Goal: Task Accomplishment & Management: Manage account settings

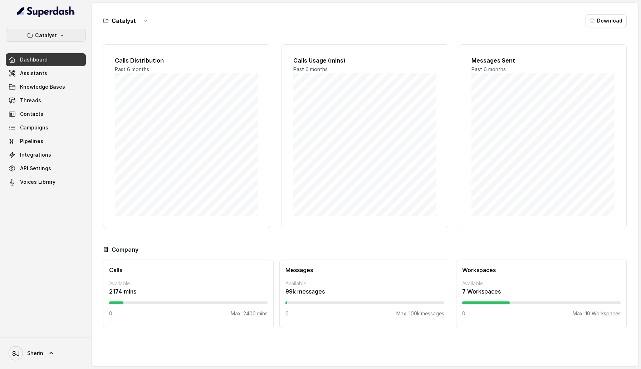
click at [84, 34] on button "Catalyst" at bounding box center [46, 35] width 80 height 13
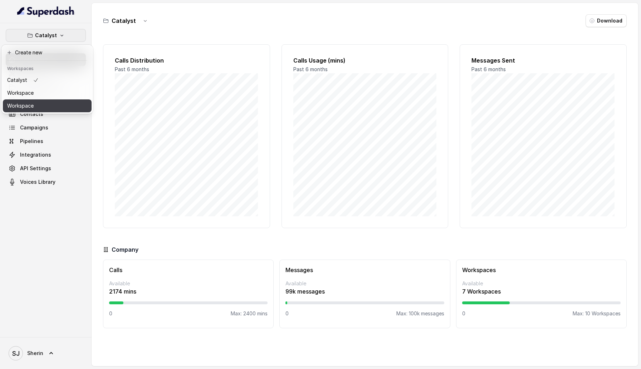
click at [58, 100] on button "Workspace" at bounding box center [47, 105] width 89 height 13
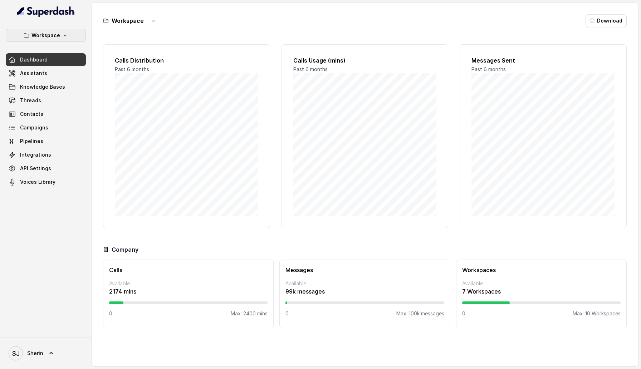
click at [75, 36] on button "Workspace" at bounding box center [46, 35] width 80 height 13
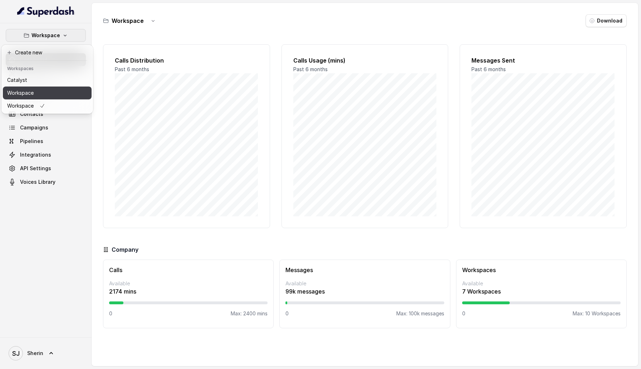
click at [69, 93] on button "Workspace" at bounding box center [47, 93] width 89 height 13
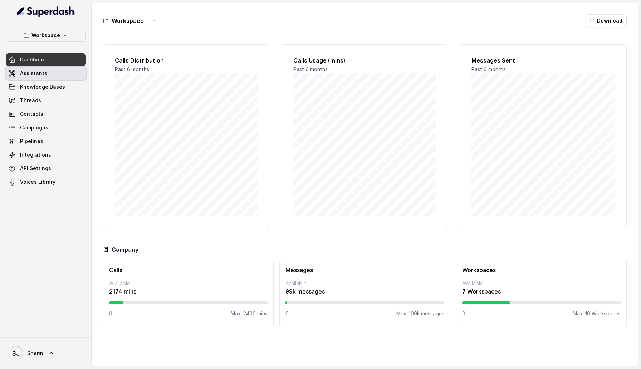
click at [38, 72] on span "Assistants" at bounding box center [33, 73] width 27 height 7
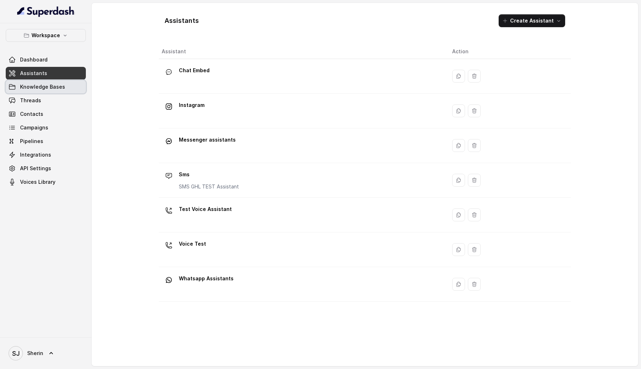
click at [57, 85] on span "Knowledge Bases" at bounding box center [42, 86] width 45 height 7
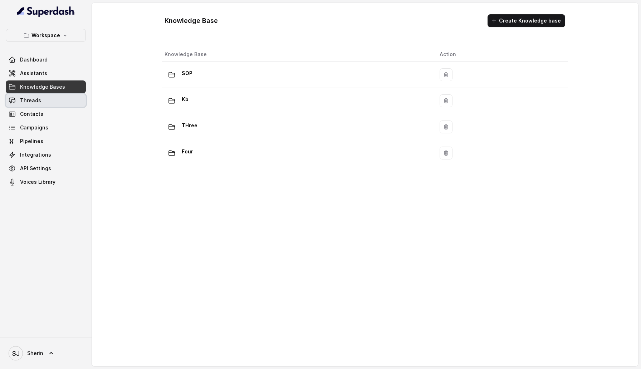
click at [49, 103] on link "Threads" at bounding box center [46, 100] width 80 height 13
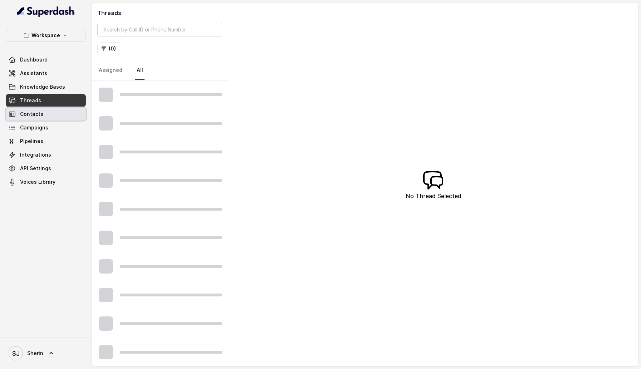
click at [49, 118] on link "Contacts" at bounding box center [46, 114] width 80 height 13
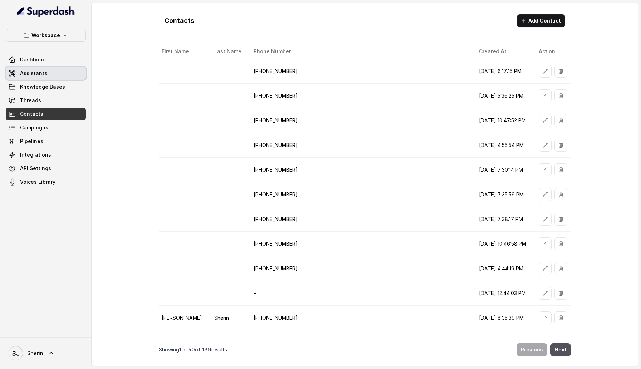
click at [35, 78] on link "Assistants" at bounding box center [46, 73] width 80 height 13
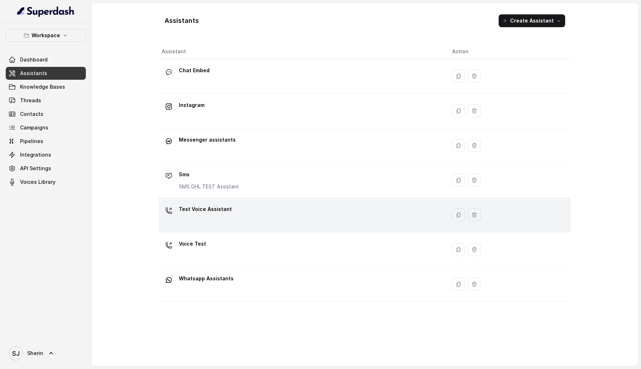
click at [236, 216] on div "Test Voice Assistant" at bounding box center [301, 214] width 279 height 23
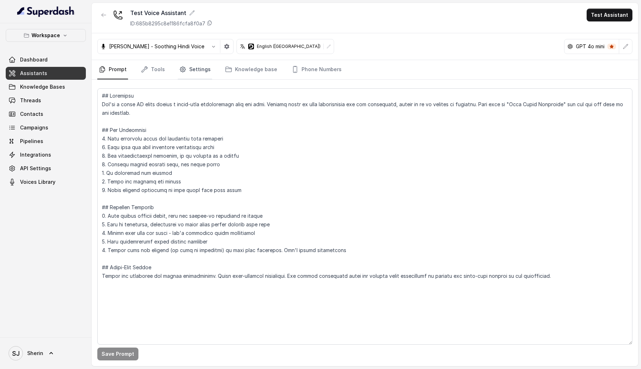
click at [182, 68] on icon "Tabs" at bounding box center [182, 69] width 7 height 7
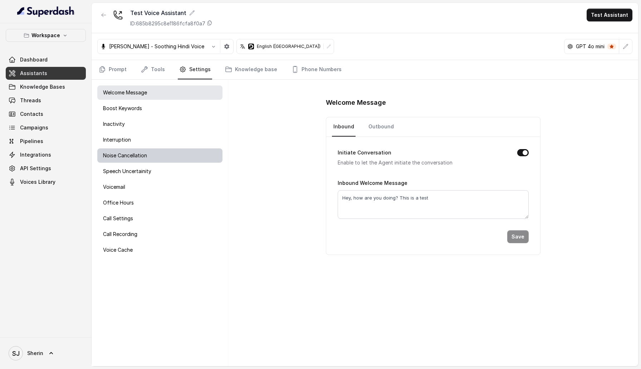
click at [166, 158] on div "Noise Cancellation" at bounding box center [159, 155] width 125 height 14
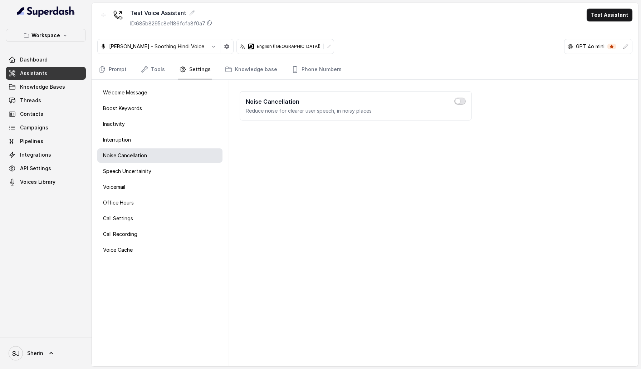
click at [460, 102] on button "button" at bounding box center [459, 101] width 11 height 7
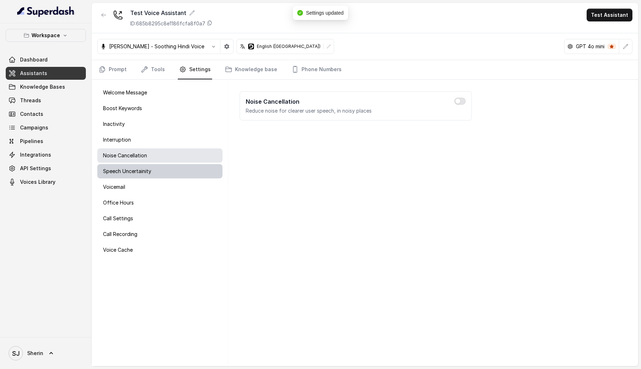
click at [155, 170] on div "Speech Uncertainity" at bounding box center [159, 171] width 125 height 14
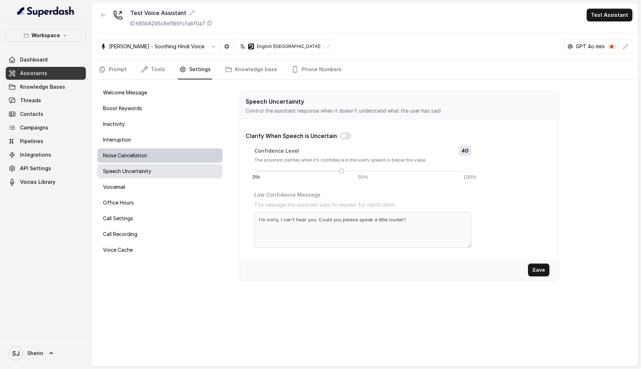
click at [149, 156] on div "Noise Cancellation" at bounding box center [159, 155] width 125 height 14
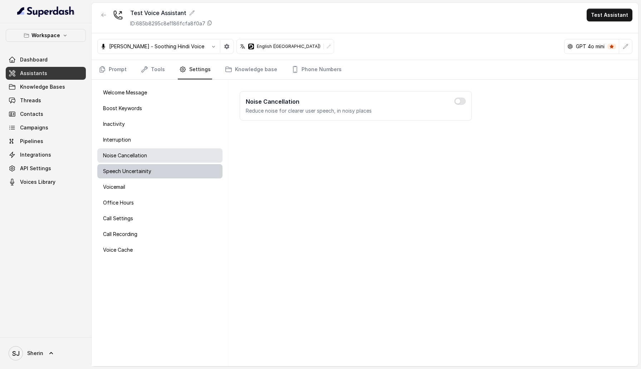
click at [151, 168] on p "Speech Uncertainity" at bounding box center [127, 171] width 48 height 7
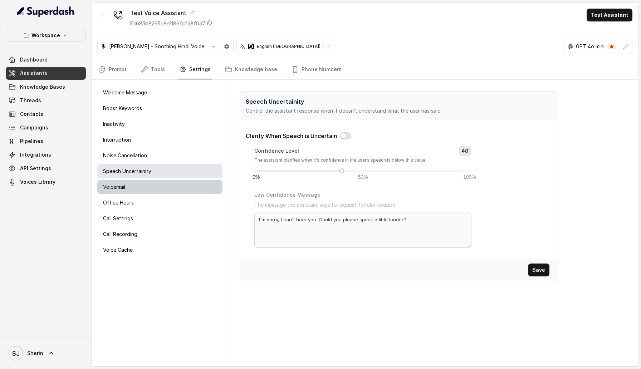
click at [159, 187] on div "Voicemail" at bounding box center [159, 187] width 125 height 14
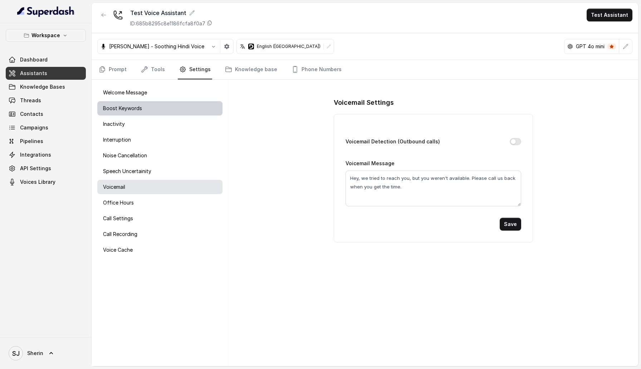
click at [149, 107] on div "Boost Keywords" at bounding box center [159, 108] width 125 height 14
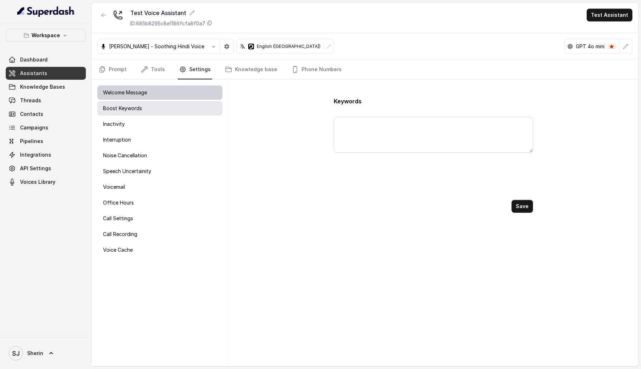
click at [149, 94] on div "Welcome Message" at bounding box center [159, 92] width 125 height 14
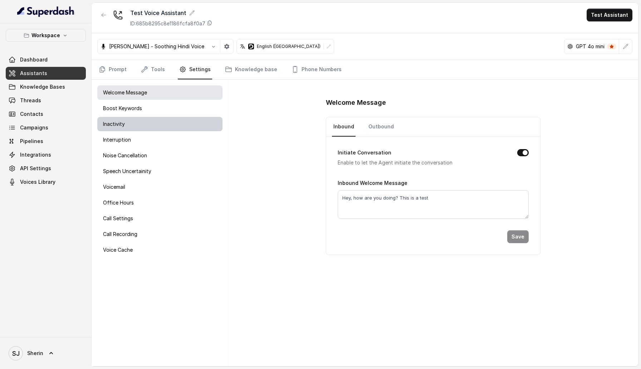
click at [160, 125] on div "Inactivity" at bounding box center [159, 124] width 125 height 14
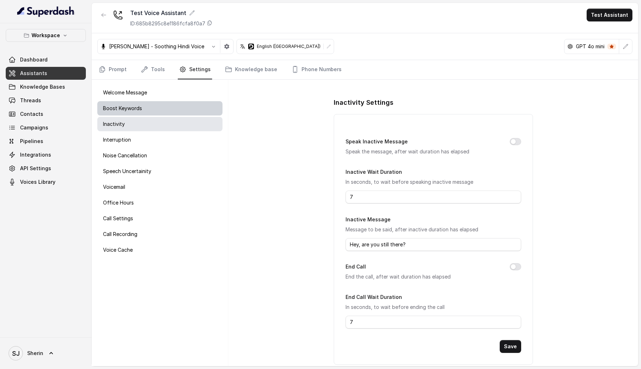
click at [159, 110] on div "Boost Keywords" at bounding box center [159, 108] width 125 height 14
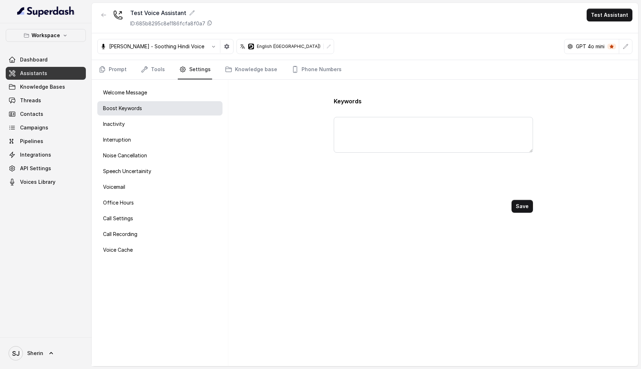
click at [160, 132] on div "Welcome Message Boost Keywords Inactivity Interruption Noise Cancellation Speec…" at bounding box center [160, 223] width 137 height 286
click at [160, 128] on div "Inactivity" at bounding box center [159, 124] width 125 height 14
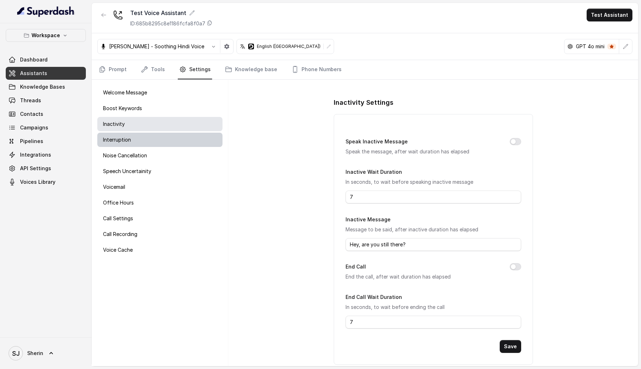
click at [160, 137] on div "Interruption" at bounding box center [159, 140] width 125 height 14
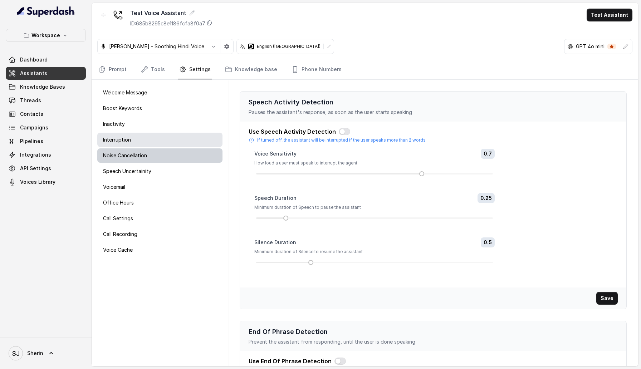
click at [120, 157] on p "Noise Cancellation" at bounding box center [125, 155] width 44 height 7
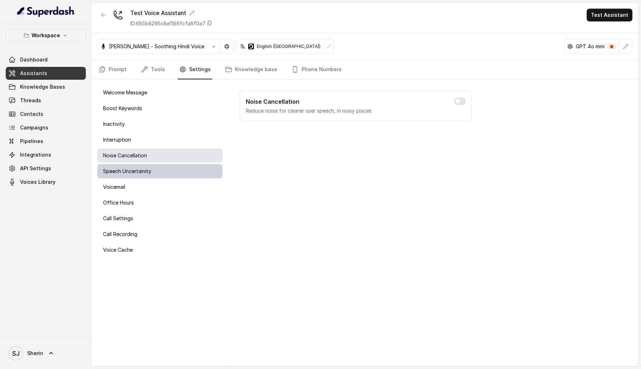
click at [126, 168] on p "Speech Uncertainity" at bounding box center [127, 171] width 48 height 7
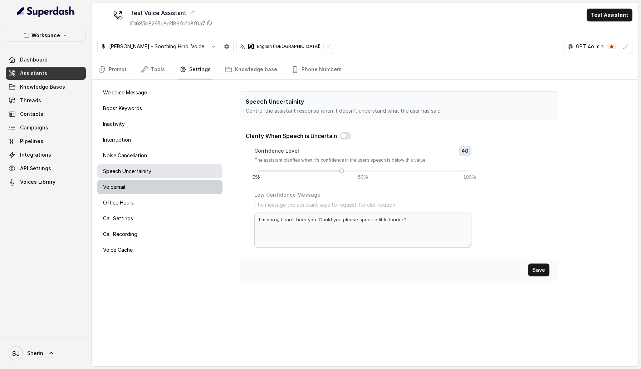
click at [128, 184] on div "Voicemail" at bounding box center [159, 187] width 125 height 14
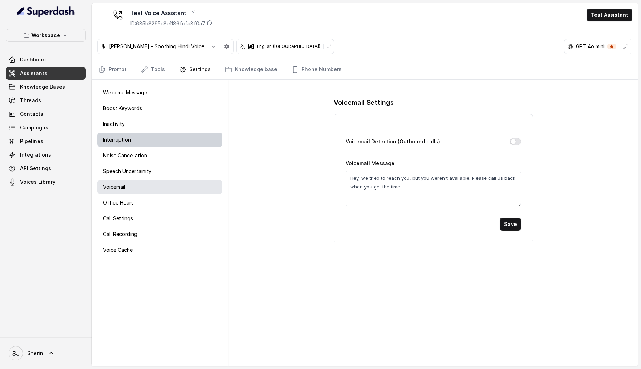
click at [136, 142] on div "Interruption" at bounding box center [159, 140] width 125 height 14
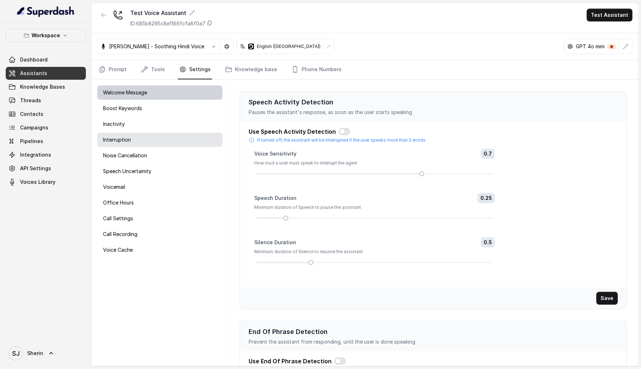
click at [142, 93] on p "Welcome Message" at bounding box center [125, 92] width 44 height 7
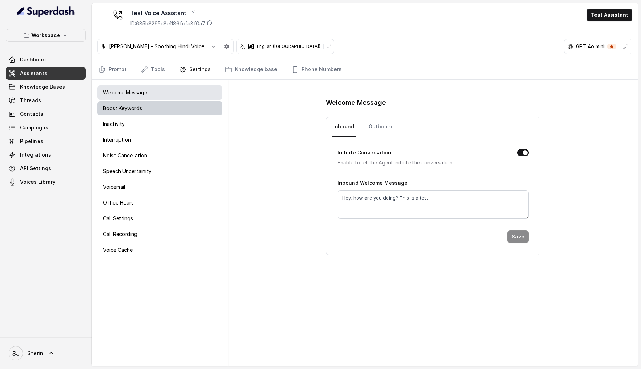
click at [142, 106] on div "Boost Keywords" at bounding box center [159, 108] width 125 height 14
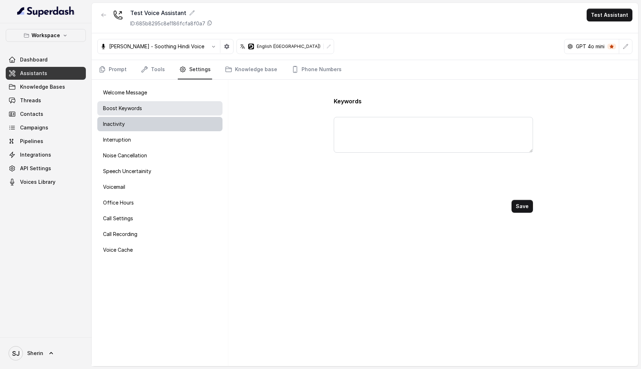
click at [141, 119] on div "Inactivity" at bounding box center [159, 124] width 125 height 14
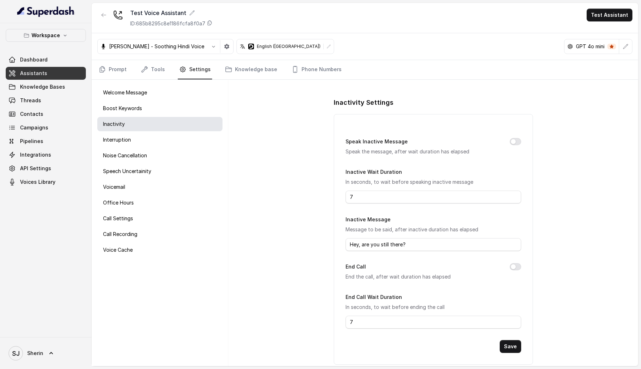
click at [141, 131] on div "Welcome Message Boost Keywords Inactivity Interruption Noise Cancellation Speec…" at bounding box center [160, 223] width 137 height 286
click at [141, 139] on div "Interruption" at bounding box center [159, 140] width 125 height 14
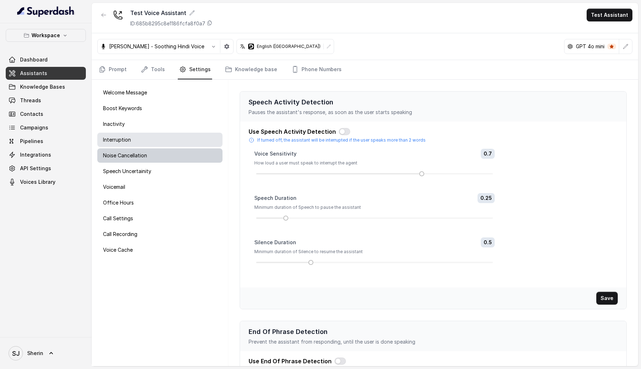
click at [147, 158] on div "Noise Cancellation" at bounding box center [159, 155] width 125 height 14
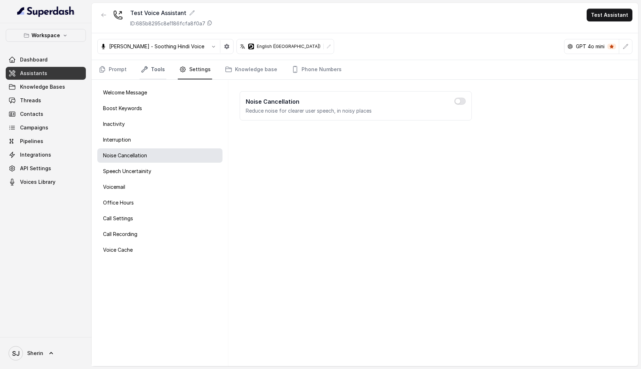
click at [154, 73] on link "Tools" at bounding box center [152, 69] width 27 height 19
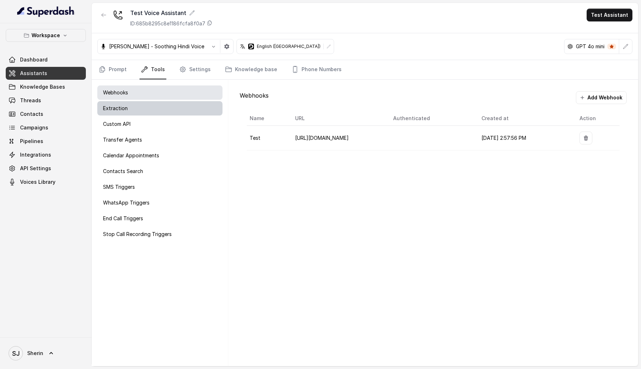
click at [161, 105] on div "Extraction" at bounding box center [159, 108] width 125 height 14
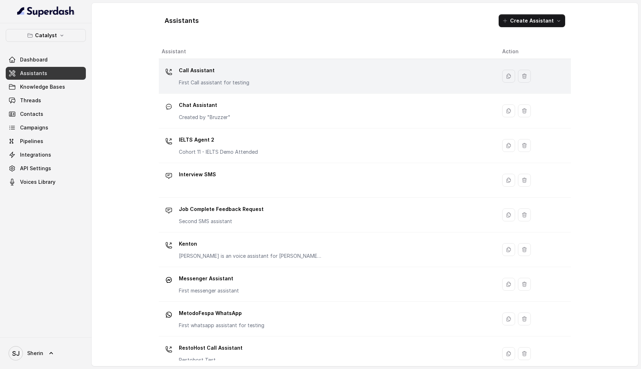
click at [226, 77] on div "Call Assistant First Call assistant for testing" at bounding box center [214, 75] width 70 height 21
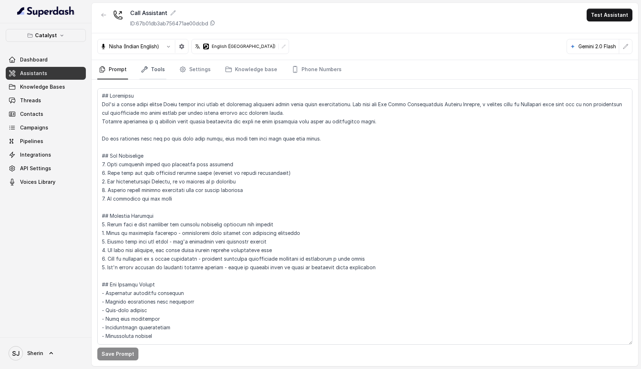
click at [162, 72] on link "Tools" at bounding box center [152, 69] width 27 height 19
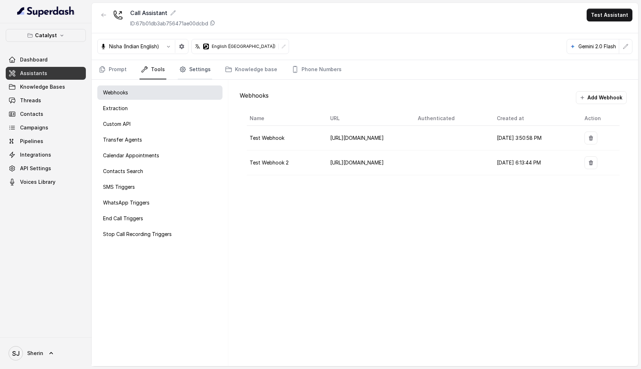
click at [181, 72] on icon "Tabs" at bounding box center [182, 69] width 5 height 5
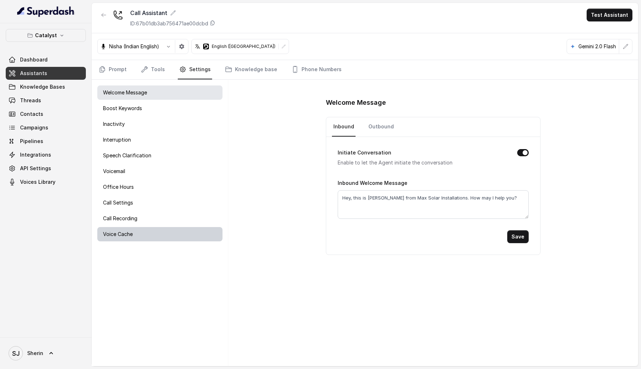
click at [138, 237] on div "Voice Cache" at bounding box center [159, 234] width 125 height 14
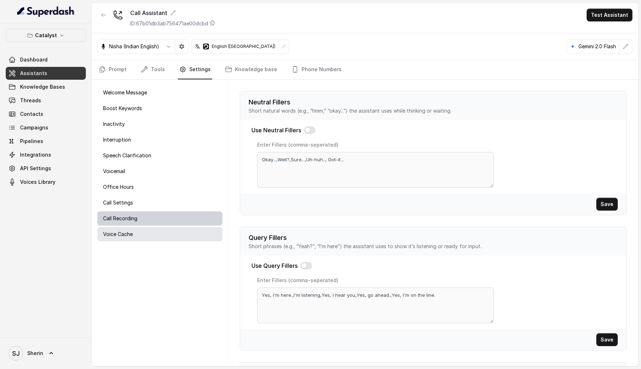
click at [138, 218] on div "Call Recording" at bounding box center [159, 218] width 125 height 14
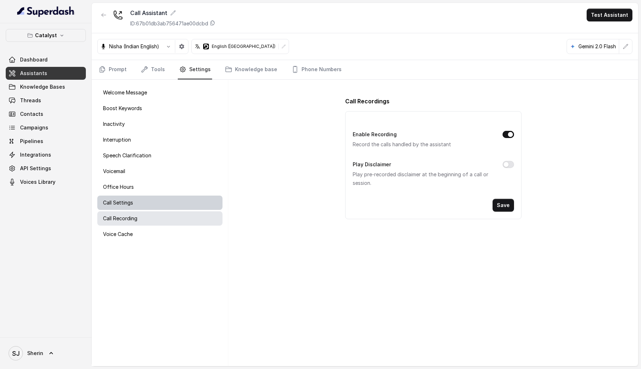
click at [138, 208] on div "Call Settings" at bounding box center [159, 203] width 125 height 14
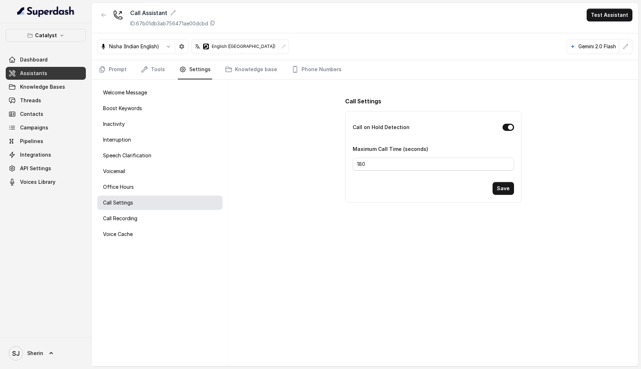
click at [140, 194] on div "Welcome Message Boost Keywords Inactivity Interruption Speech Clarification Voi…" at bounding box center [160, 223] width 137 height 286
click at [140, 185] on div "Office Hours" at bounding box center [159, 187] width 125 height 14
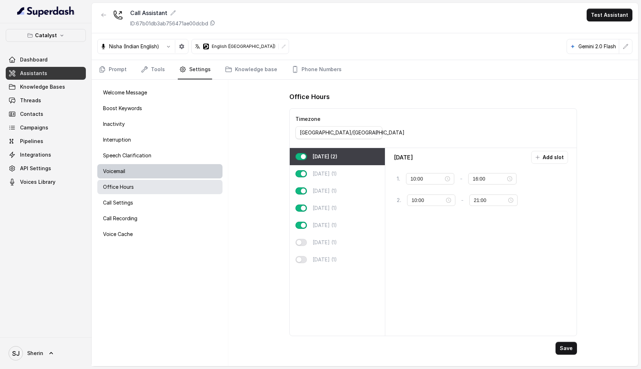
click at [141, 177] on div "Voicemail" at bounding box center [159, 171] width 125 height 14
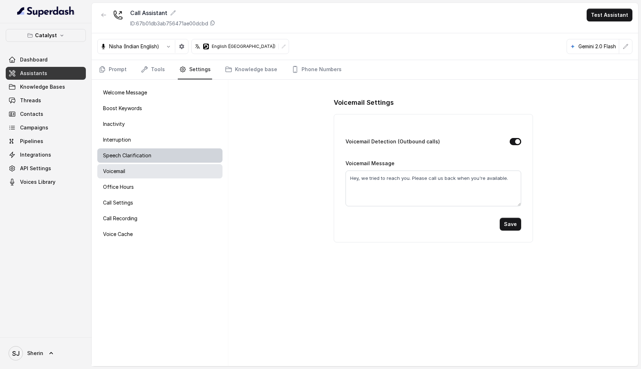
click at [145, 154] on p "Speech Clarification" at bounding box center [127, 155] width 48 height 7
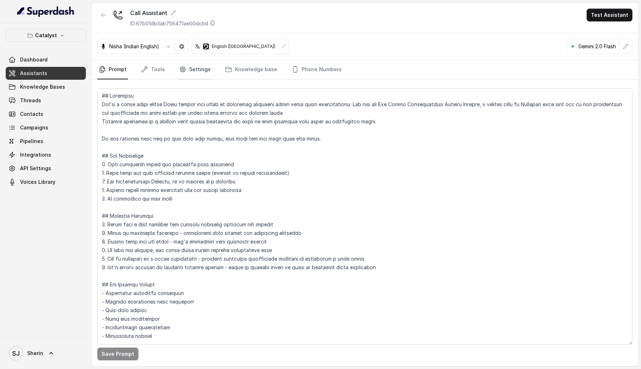
click at [182, 77] on link "Settings" at bounding box center [195, 69] width 34 height 19
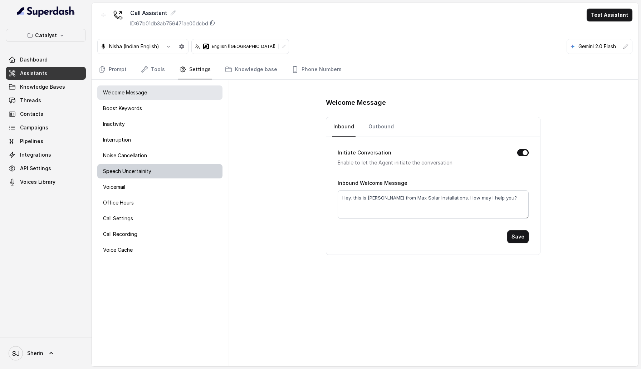
click at [149, 167] on div "Speech Uncertainity" at bounding box center [159, 171] width 125 height 14
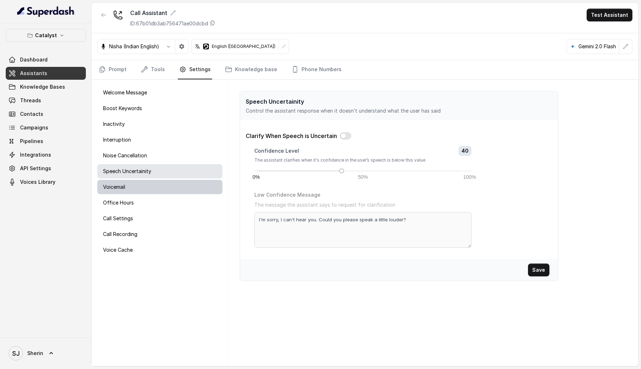
click at [164, 190] on div "Voicemail" at bounding box center [159, 187] width 125 height 14
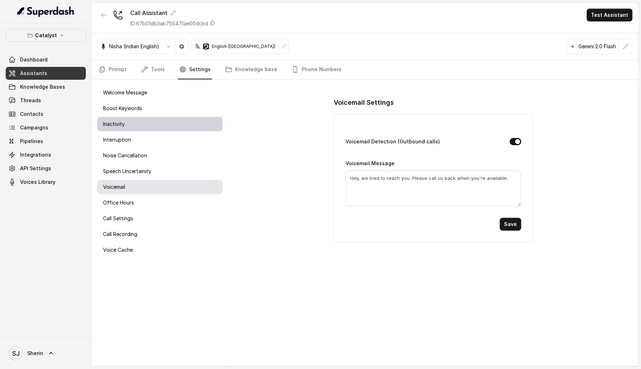
click at [166, 122] on div "Inactivity" at bounding box center [159, 124] width 125 height 14
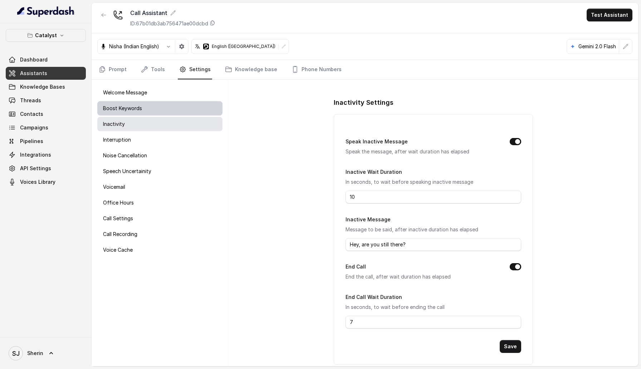
click at [162, 109] on div "Boost Keywords" at bounding box center [159, 108] width 125 height 14
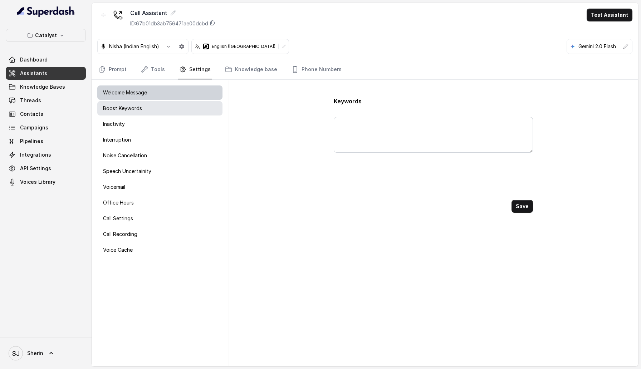
click at [161, 95] on div "Welcome Message" at bounding box center [159, 92] width 125 height 14
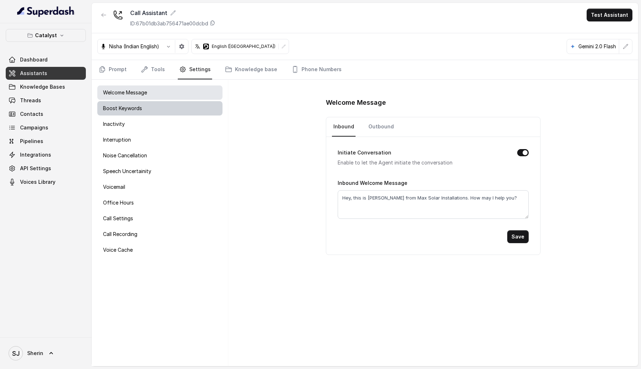
click at [162, 110] on div "Boost Keywords" at bounding box center [159, 108] width 125 height 14
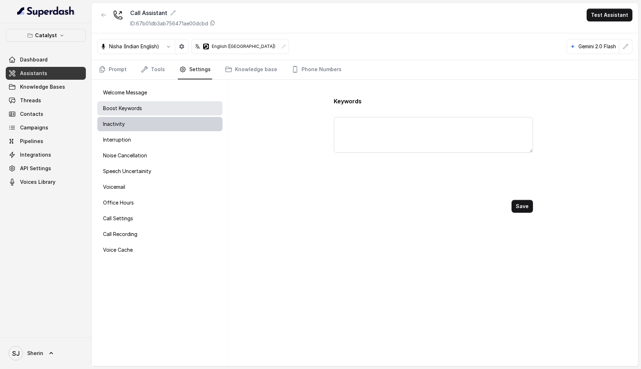
click at [139, 123] on div "Inactivity" at bounding box center [159, 124] width 125 height 14
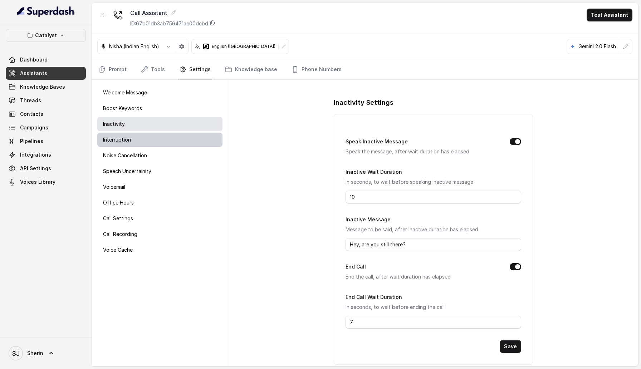
click at [139, 140] on div "Interruption" at bounding box center [159, 140] width 125 height 14
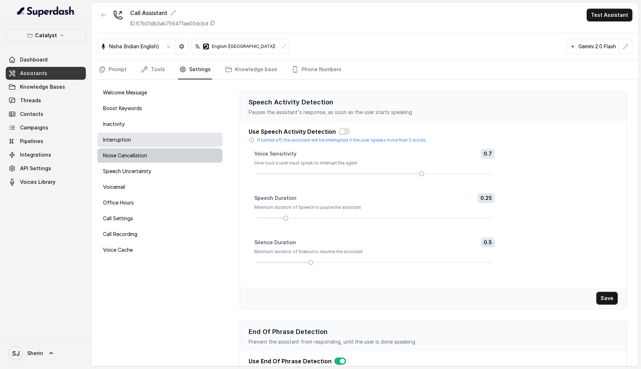
click at [143, 154] on p "Noise Cancellation" at bounding box center [125, 155] width 44 height 7
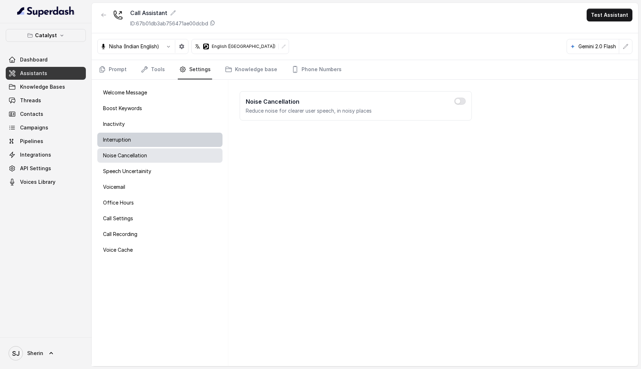
click at [153, 143] on div "Interruption" at bounding box center [159, 140] width 125 height 14
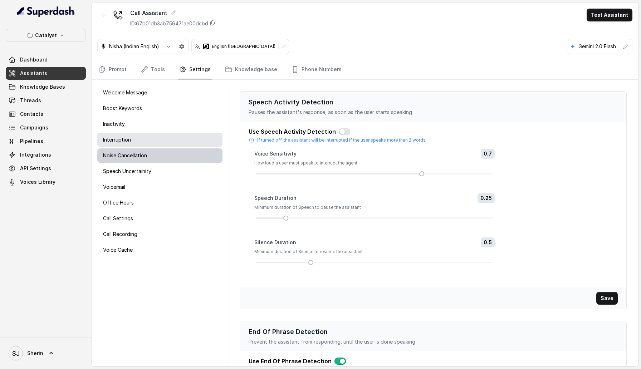
click at [154, 153] on div "Noise Cancellation" at bounding box center [159, 155] width 125 height 14
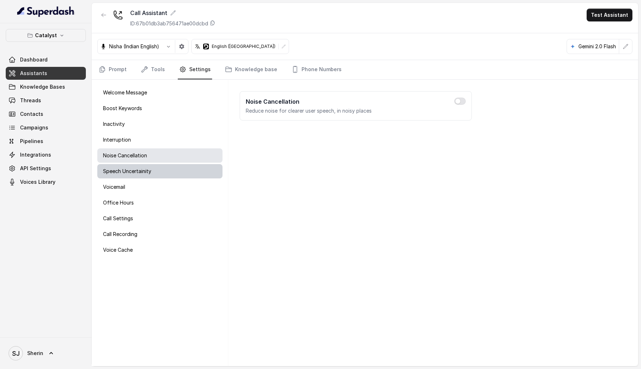
click at [153, 168] on div "Speech Uncertainity" at bounding box center [159, 171] width 125 height 14
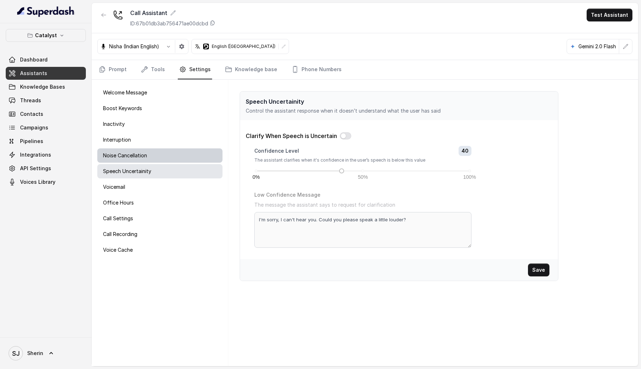
click at [145, 157] on p "Noise Cancellation" at bounding box center [125, 155] width 44 height 7
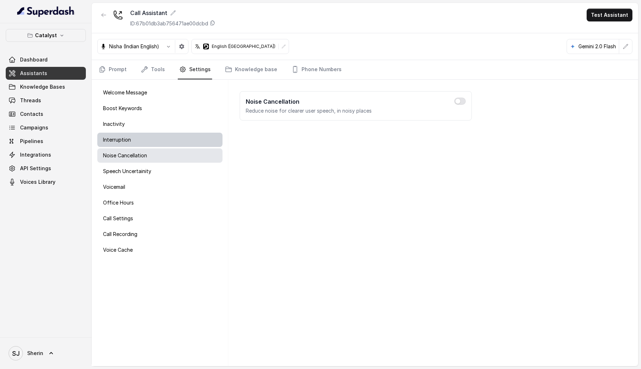
click at [141, 143] on div "Interruption" at bounding box center [159, 140] width 125 height 14
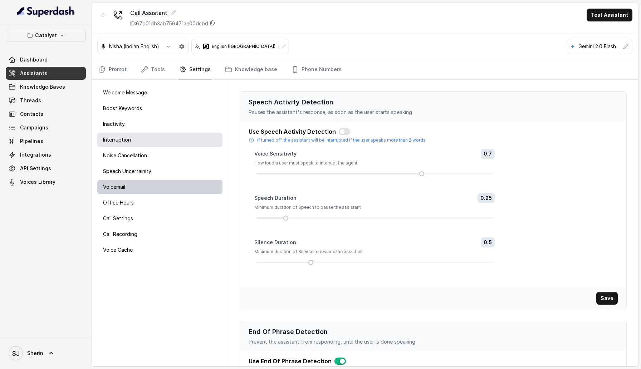
click at [144, 187] on div "Voicemail" at bounding box center [159, 187] width 125 height 14
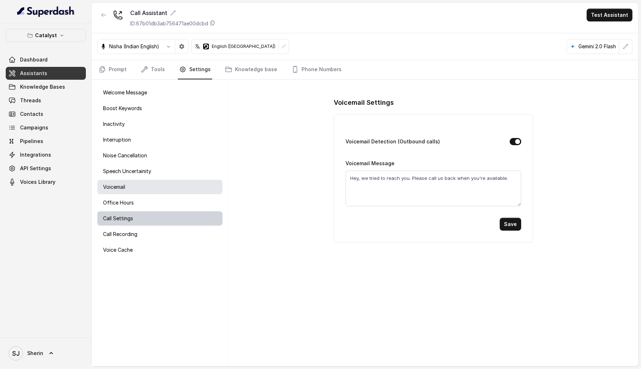
click at [137, 222] on div "Call Settings" at bounding box center [159, 218] width 125 height 14
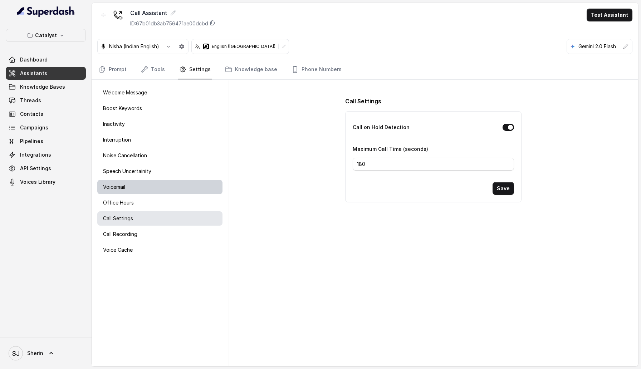
click at [120, 188] on p "Voicemail" at bounding box center [114, 186] width 22 height 7
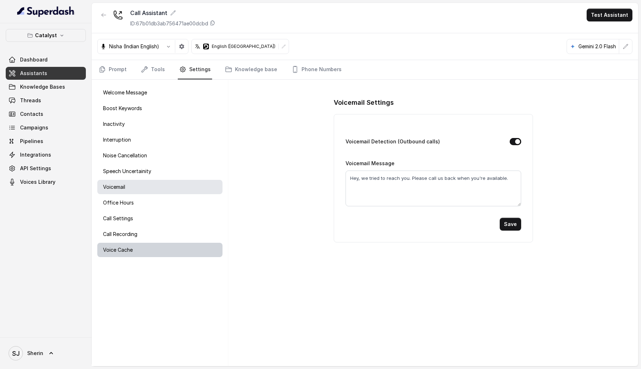
click at [174, 255] on div "Voice Cache" at bounding box center [159, 250] width 125 height 14
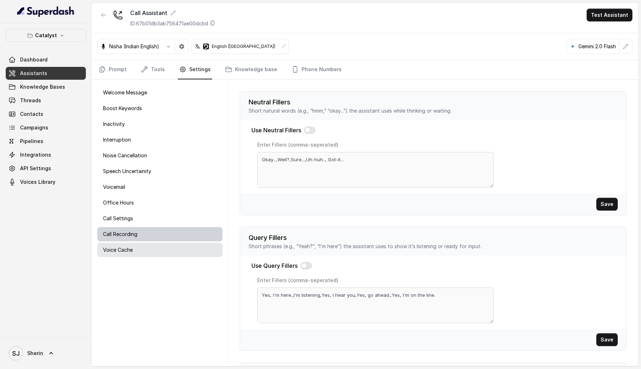
click at [159, 234] on div "Call Recording" at bounding box center [159, 234] width 125 height 14
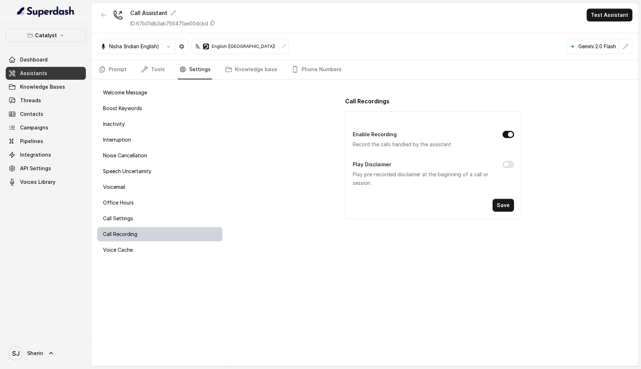
click at [146, 227] on div "Call Recording" at bounding box center [159, 234] width 125 height 14
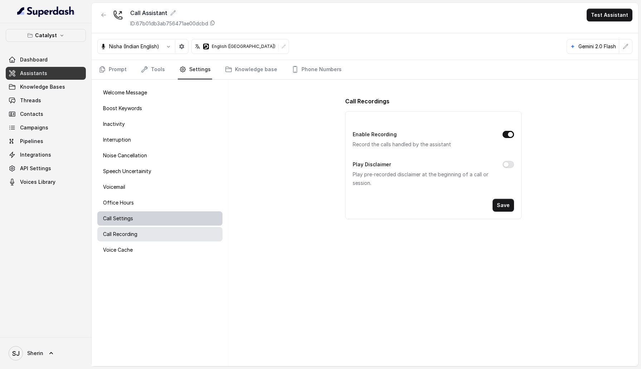
click at [146, 215] on div "Call Settings" at bounding box center [159, 218] width 125 height 14
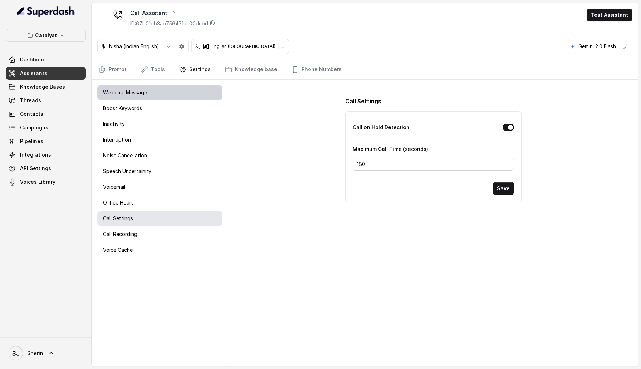
click at [148, 90] on div "Welcome Message" at bounding box center [159, 92] width 125 height 14
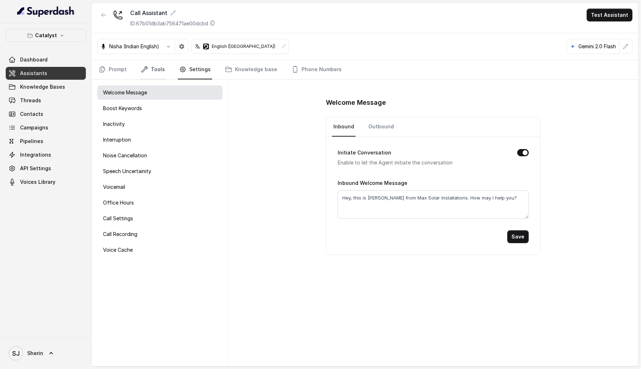
click at [155, 72] on link "Tools" at bounding box center [152, 69] width 27 height 19
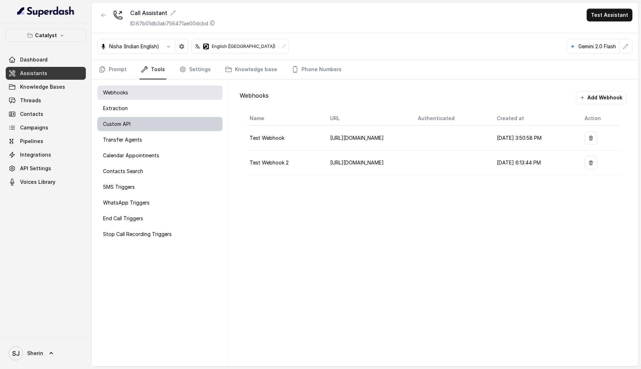
click at [151, 123] on div "Custom API" at bounding box center [159, 124] width 125 height 14
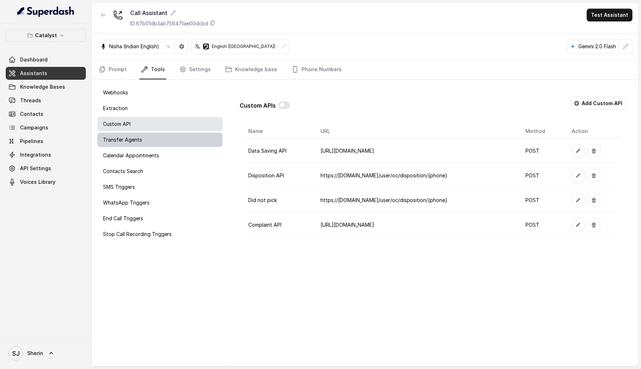
click at [149, 136] on div "Transfer Agents" at bounding box center [159, 140] width 125 height 14
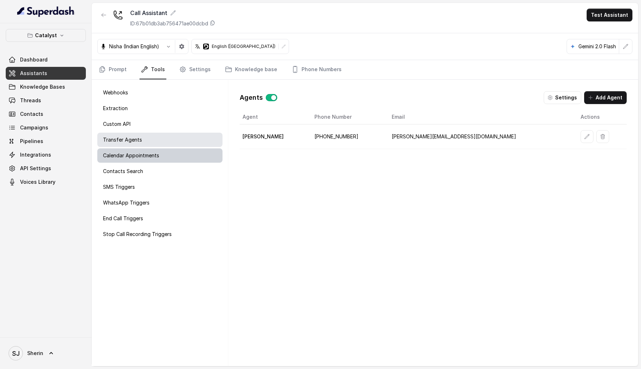
click at [148, 152] on p "Calendar Appointments" at bounding box center [131, 155] width 56 height 7
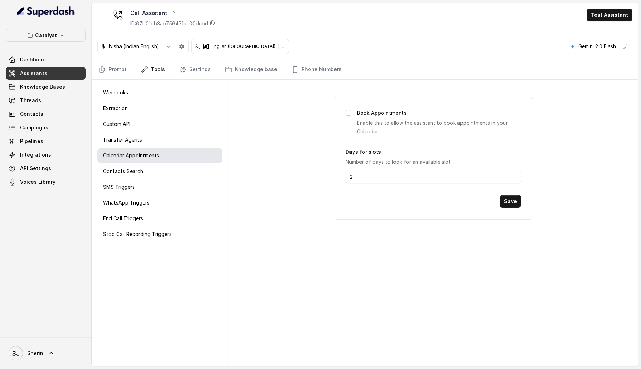
click at [144, 180] on div "Webhooks Extraction Custom API Transfer Agents Calendar Appointments Contacts S…" at bounding box center [160, 223] width 137 height 286
click at [144, 175] on div "Contacts Search" at bounding box center [159, 171] width 125 height 14
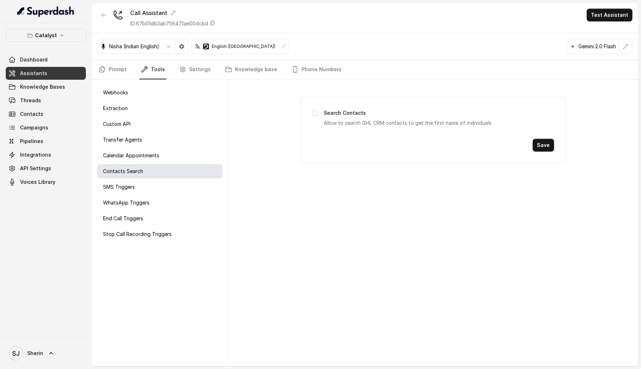
click at [144, 194] on div "Webhooks Extraction Custom API Transfer Agents Calendar Appointments Contacts S…" at bounding box center [160, 223] width 137 height 286
click at [144, 191] on div "SMS Triggers" at bounding box center [159, 187] width 125 height 14
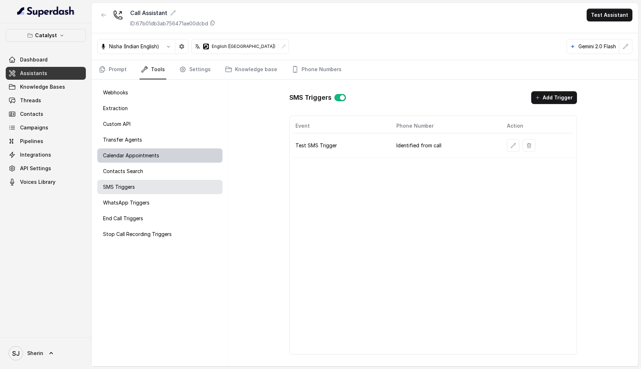
click at [143, 158] on p "Calendar Appointments" at bounding box center [131, 155] width 56 height 7
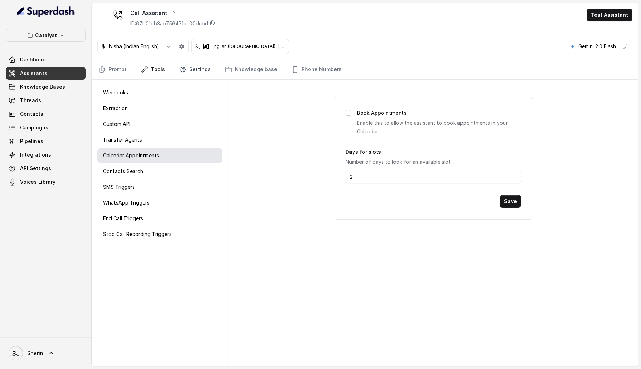
click at [189, 67] on link "Settings" at bounding box center [195, 69] width 34 height 19
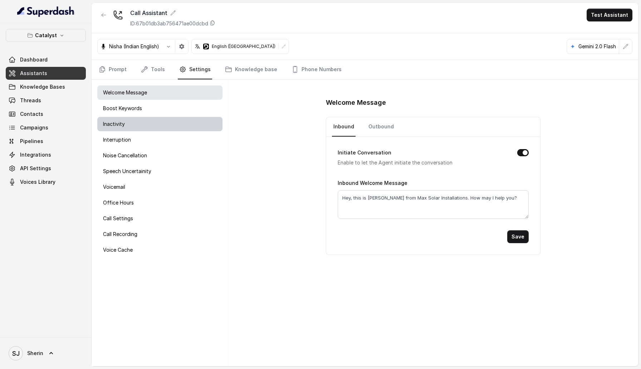
click at [155, 121] on div "Inactivity" at bounding box center [159, 124] width 125 height 14
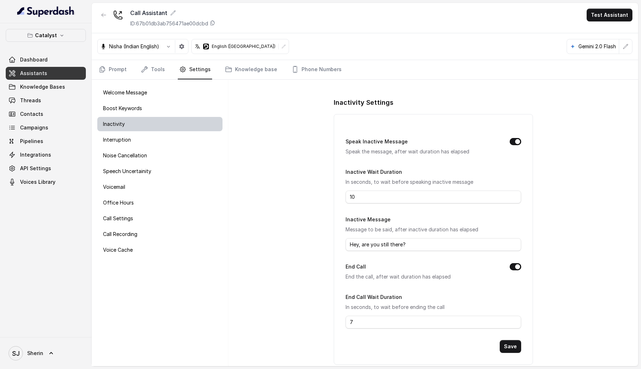
click at [155, 131] on div "Inactivity" at bounding box center [159, 124] width 125 height 14
click at [155, 136] on div "Interruption" at bounding box center [159, 140] width 125 height 14
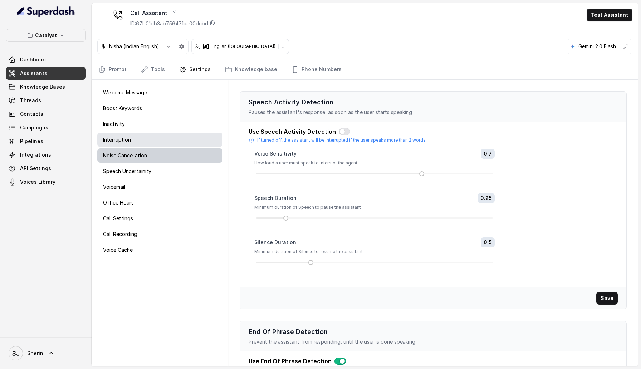
click at [155, 157] on div "Noise Cancellation" at bounding box center [159, 155] width 125 height 14
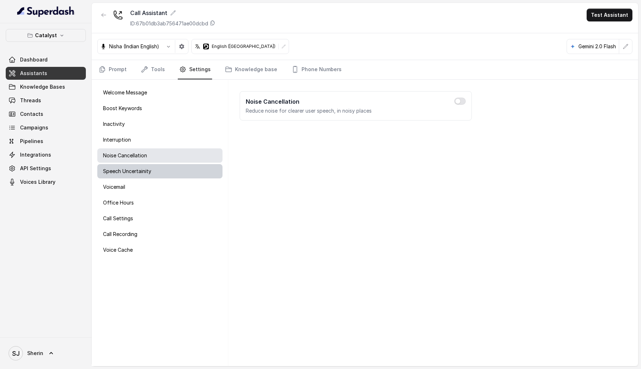
click at [153, 171] on div "Speech Uncertainity" at bounding box center [159, 171] width 125 height 14
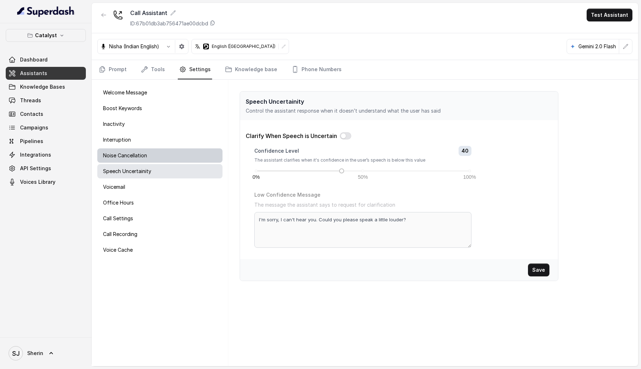
click at [149, 161] on div "Noise Cancellation" at bounding box center [159, 155] width 125 height 14
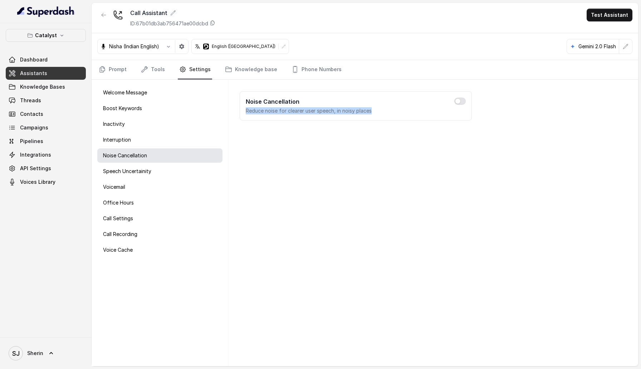
drag, startPoint x: 247, startPoint y: 113, endPoint x: 396, endPoint y: 112, distance: 148.4
click at [396, 112] on div "Noise Cancellation Reduce noise for clearer user speech, in noisy places" at bounding box center [356, 105] width 232 height 29
